Goal: Information Seeking & Learning: Learn about a topic

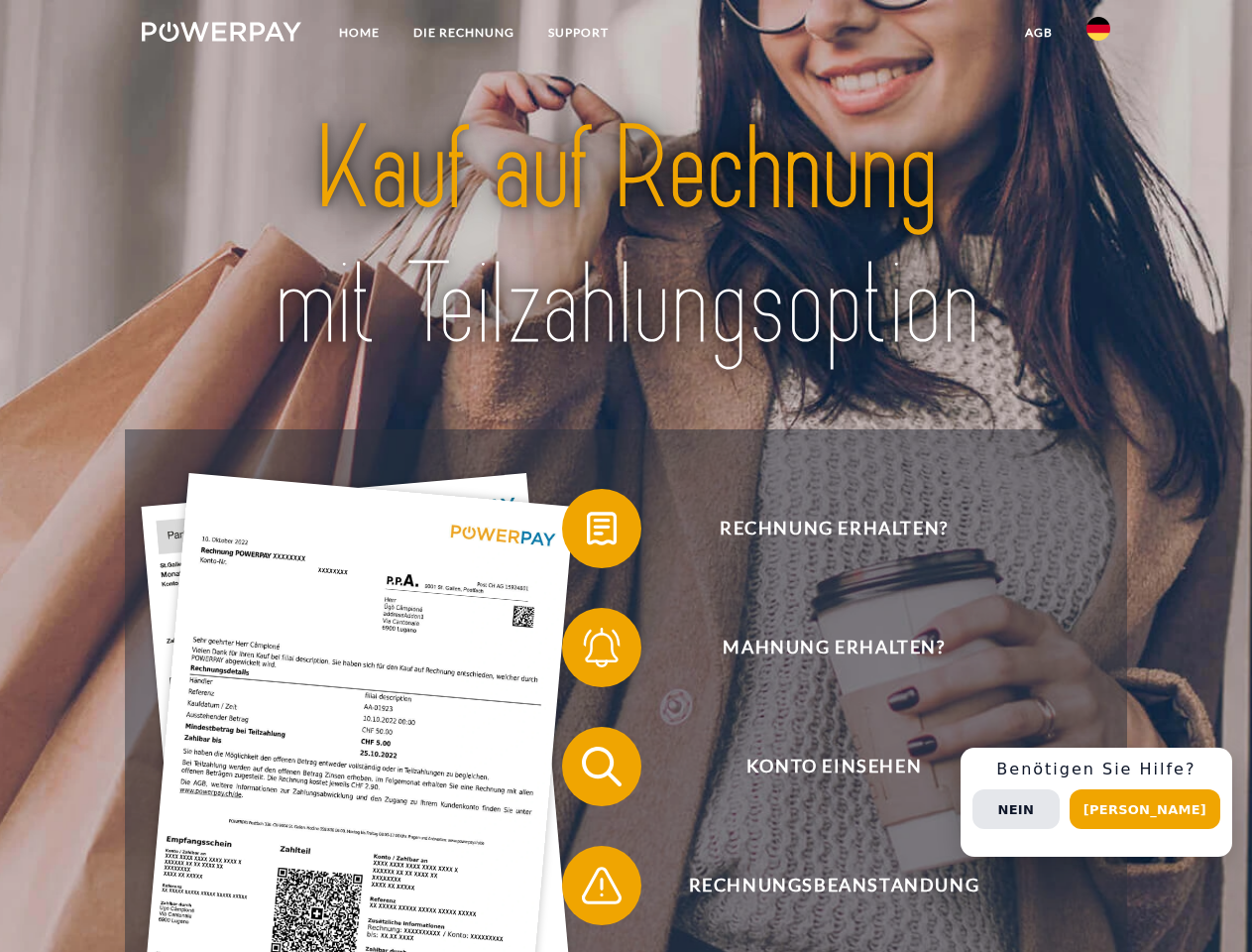
click at [221, 35] on img at bounding box center [221, 32] width 159 height 20
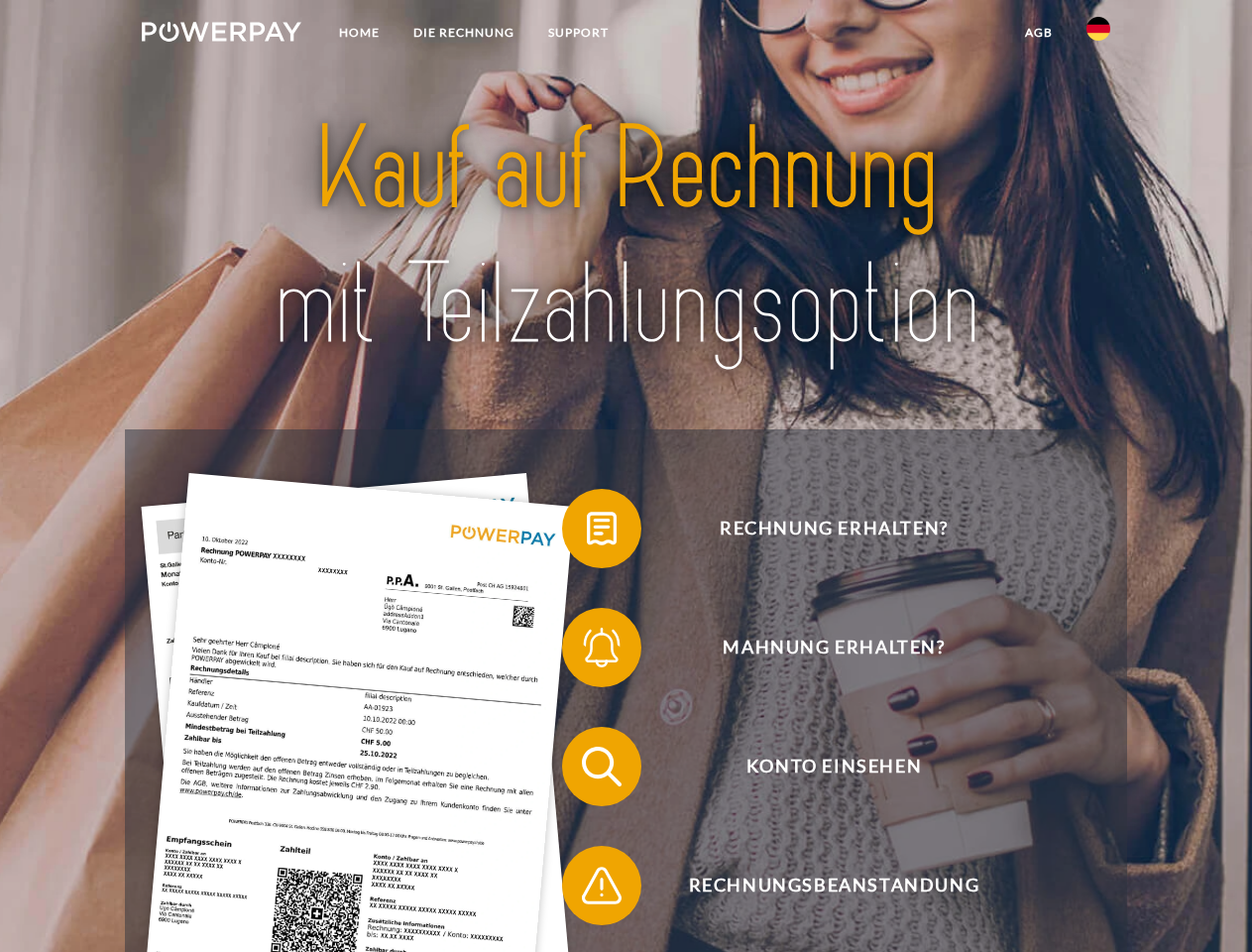
click at [1098, 35] on img at bounding box center [1098, 29] width 24 height 24
click at [1038, 33] on link "agb" at bounding box center [1040, 33] width 62 height 36
click at [587, 532] on span at bounding box center [571, 527] width 99 height 99
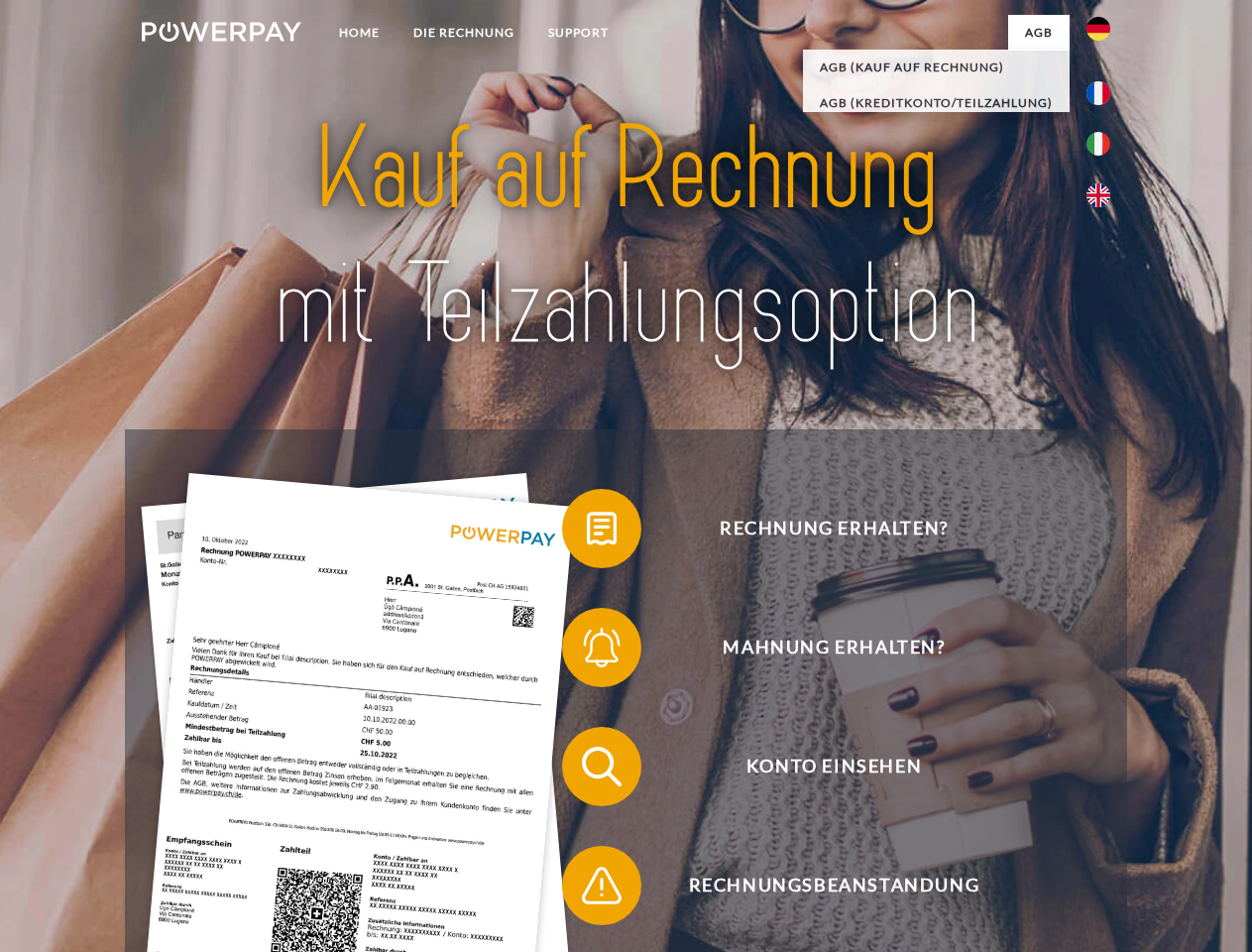
click at [587, 651] on span at bounding box center [571, 647] width 99 height 99
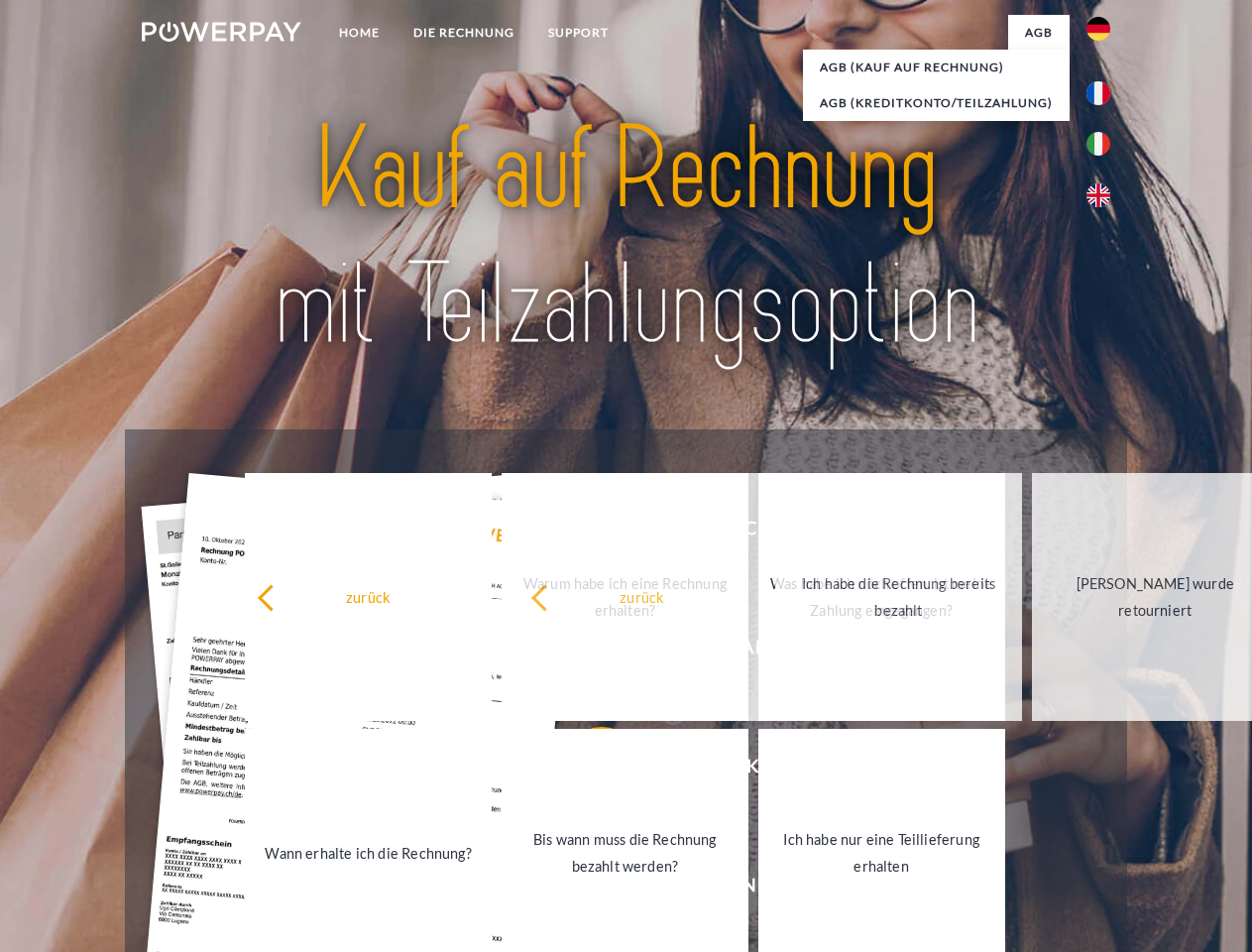
click at [587, 771] on link "Bis wann muss die Rechnung bezahlt werden?" at bounding box center [625, 852] width 247 height 248
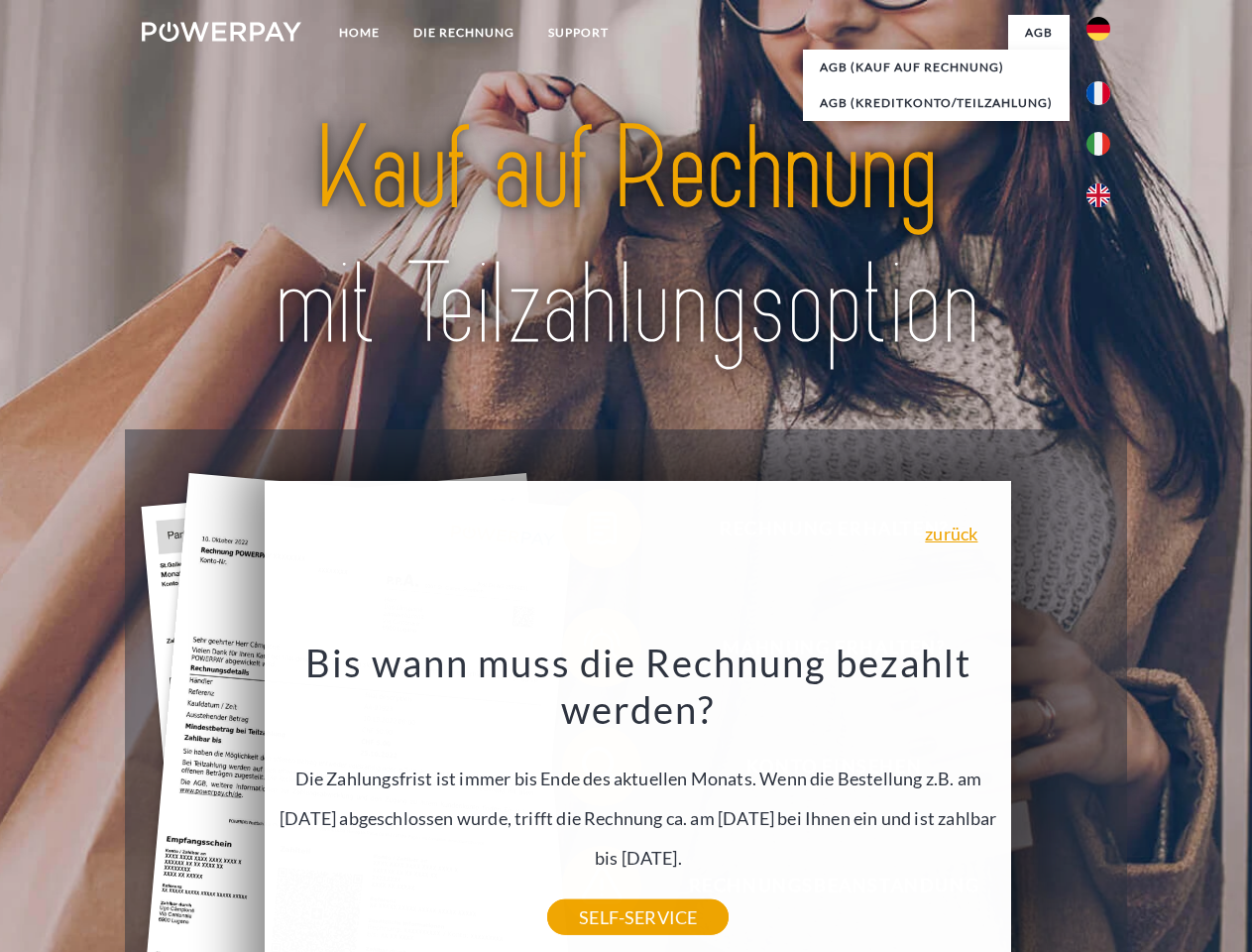
click at [587, 889] on div "Bis wann muss die Rechnung bezahlt werden? Die Zahlungsfrist ist immer bis Ende…" at bounding box center [639, 778] width 724 height 278
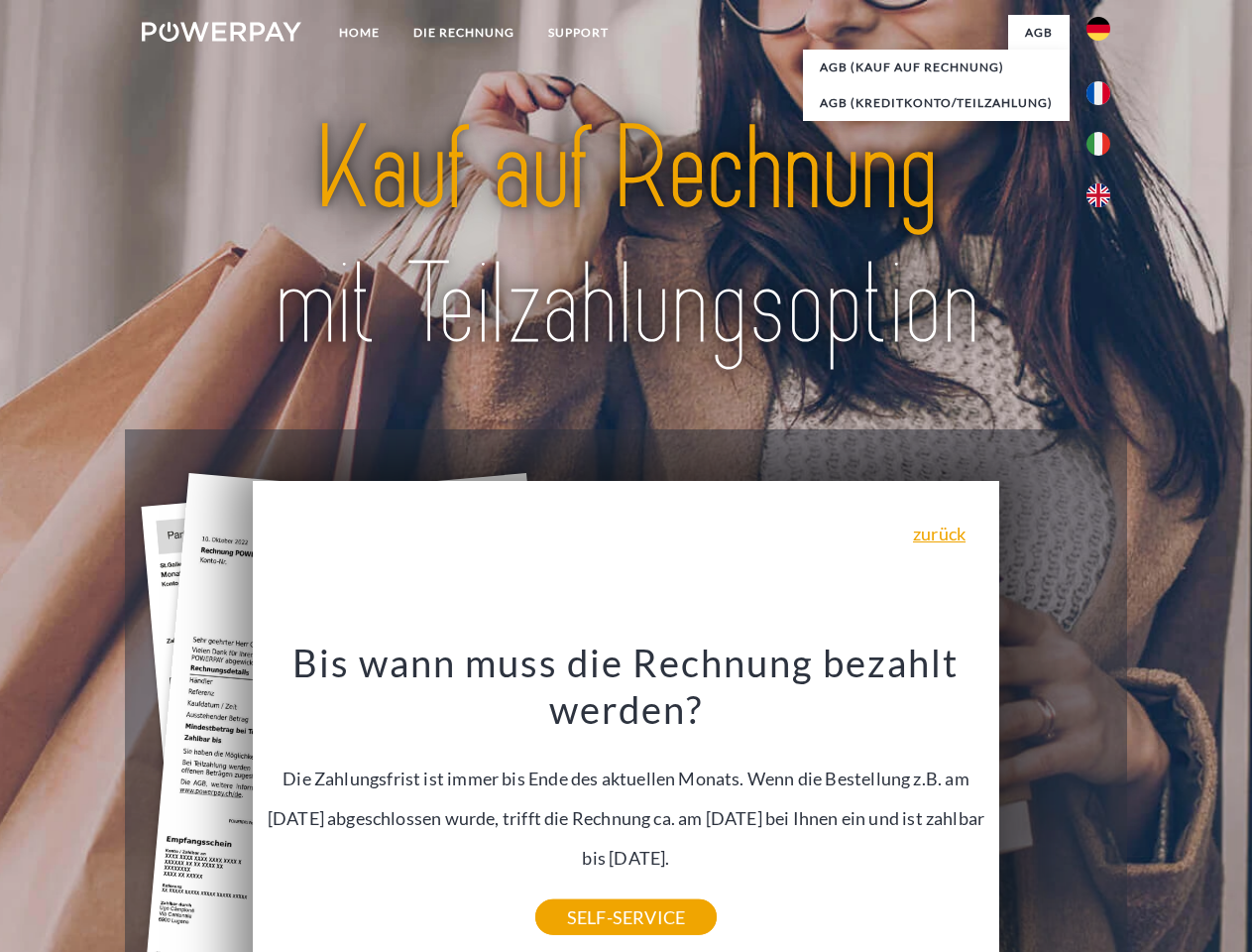
click at [1103, 802] on div "Rechnung erhalten? Mahnung erhalten? Konto einsehen" at bounding box center [625, 826] width 1002 height 793
click at [1055, 806] on span "Konto einsehen" at bounding box center [833, 767] width 485 height 80
click at [1152, 809] on header "Home DIE RECHNUNG SUPPORT" at bounding box center [626, 685] width 1252 height 1370
